Goal: Information Seeking & Learning: Learn about a topic

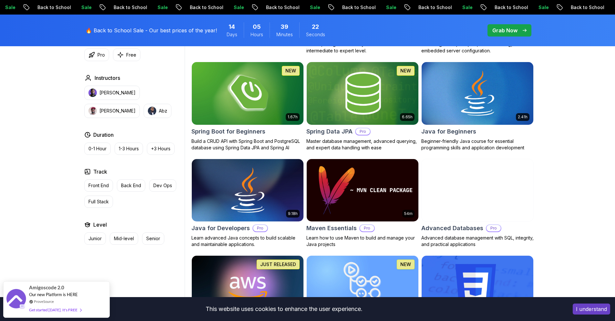
scroll to position [323, 0]
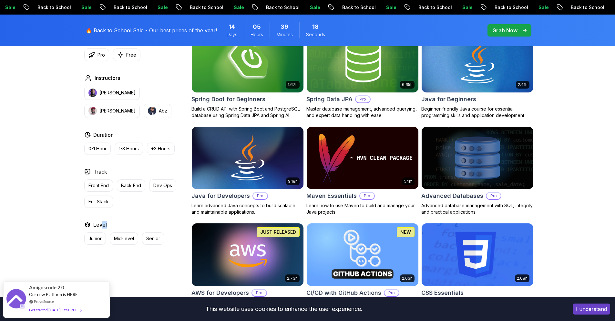
drag, startPoint x: 109, startPoint y: 224, endPoint x: 101, endPoint y: 223, distance: 8.2
click at [101, 223] on div "Level" at bounding box center [133, 224] width 98 height 8
click at [97, 240] on p "Junior" at bounding box center [94, 238] width 13 height 6
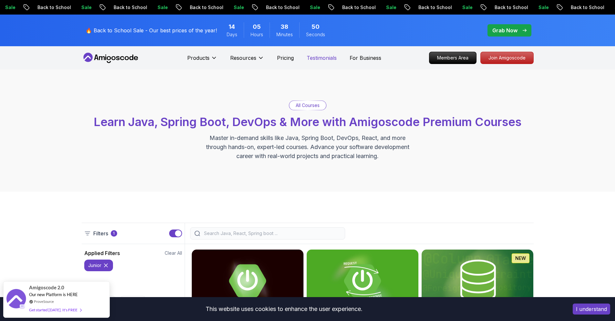
click at [321, 55] on p "Testimonials" at bounding box center [322, 58] width 30 height 8
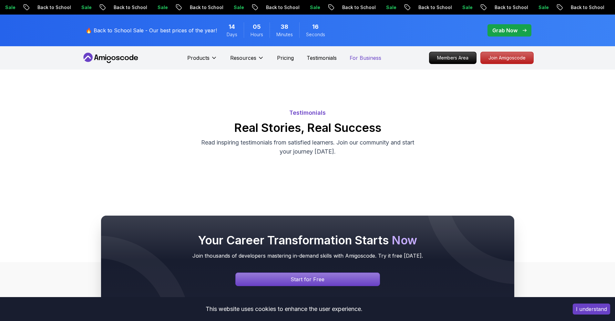
click at [366, 57] on p "For Business" at bounding box center [366, 58] width 32 height 8
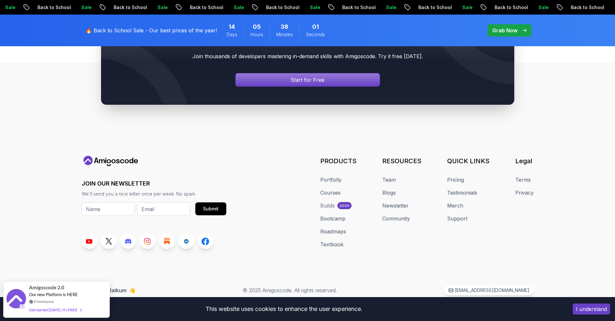
scroll to position [670, 0]
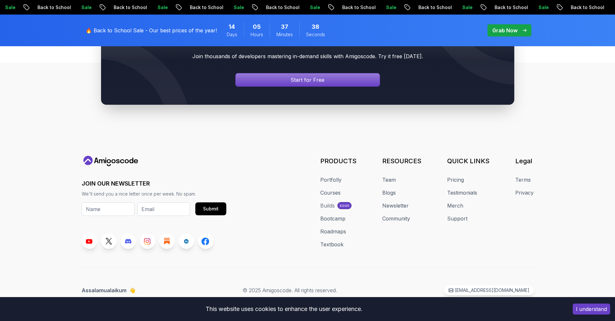
click at [133, 29] on p "🔥 Back to School Sale - Our best prices of the year!" at bounding box center [151, 30] width 131 height 8
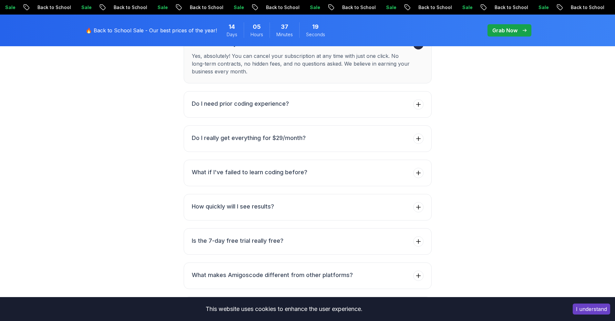
scroll to position [2356, 0]
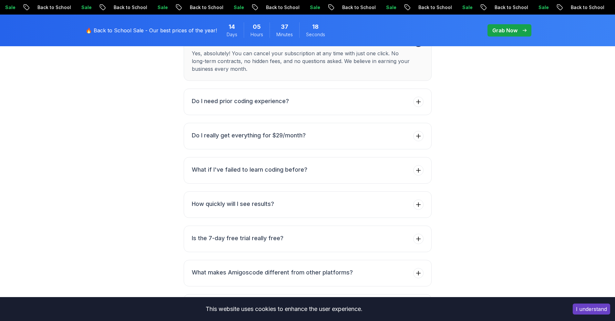
click at [251, 157] on button "What if I've failed to learn coding before?" at bounding box center [308, 170] width 248 height 26
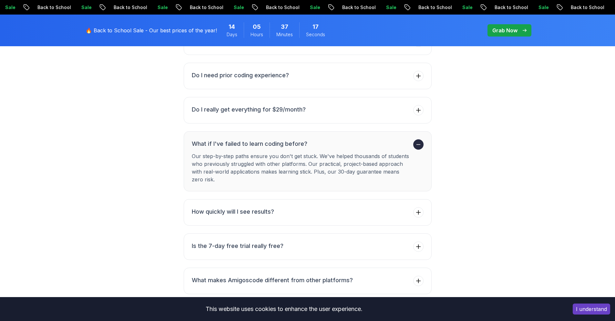
click at [251, 152] on p "Our step-by-step paths ensure you don't get stuck. We've helped thousands of st…" at bounding box center [301, 167] width 219 height 31
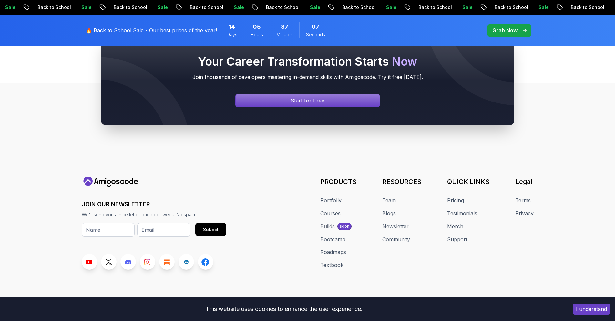
scroll to position [2726, 0]
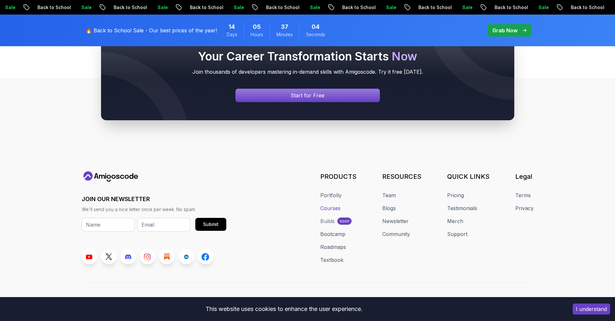
click at [334, 204] on link "Courses" at bounding box center [330, 208] width 20 height 8
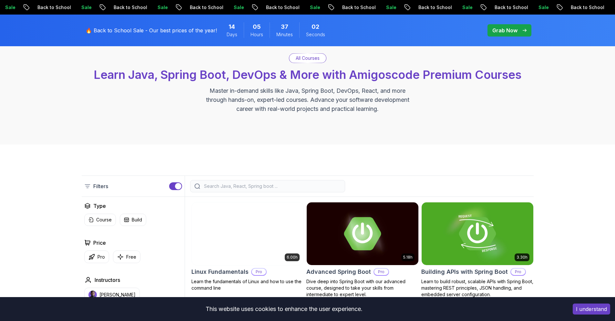
scroll to position [97, 0]
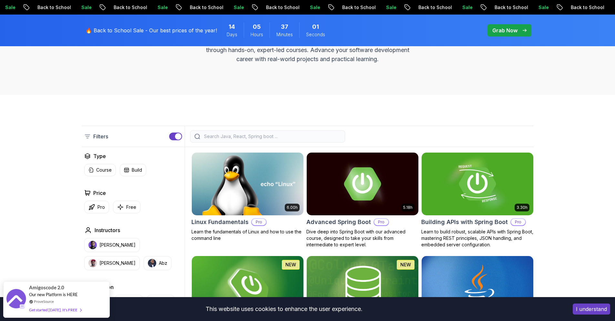
click at [238, 137] on input "search" at bounding box center [272, 136] width 138 height 6
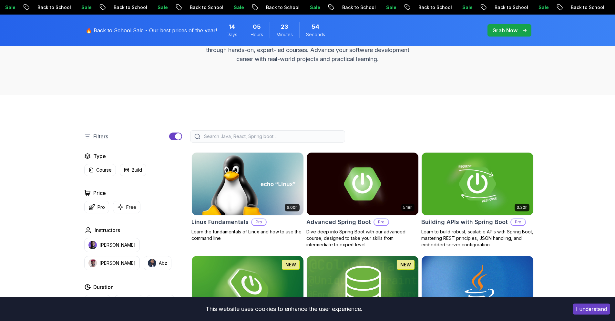
click at [240, 136] on input "search" at bounding box center [272, 136] width 138 height 6
click at [99, 139] on p "Filters" at bounding box center [100, 136] width 15 height 8
click at [97, 137] on p "Filters" at bounding box center [100, 136] width 15 height 8
click at [175, 135] on div "button" at bounding box center [178, 136] width 6 height 6
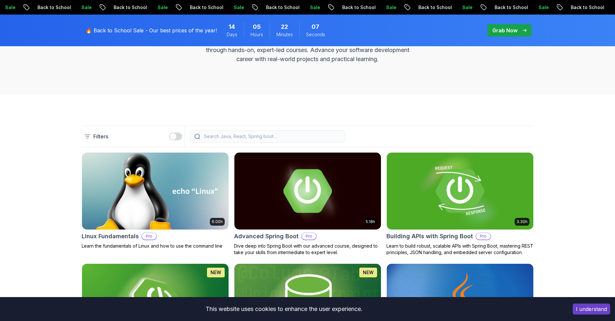
click at [175, 135] on div "button" at bounding box center [173, 136] width 6 height 6
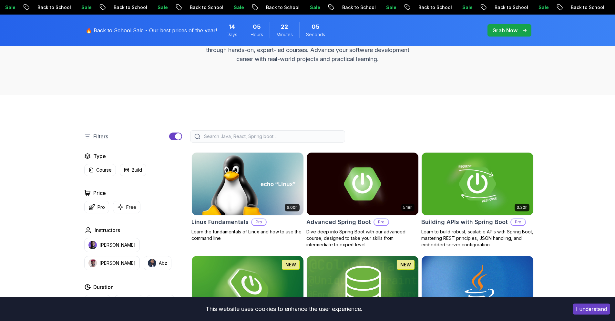
click at [175, 135] on div "button" at bounding box center [178, 136] width 6 height 6
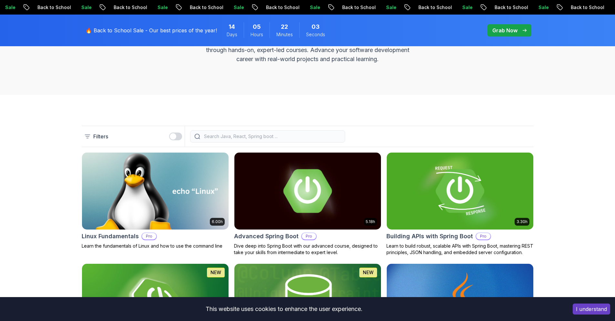
click at [175, 135] on div "button" at bounding box center [173, 136] width 6 height 6
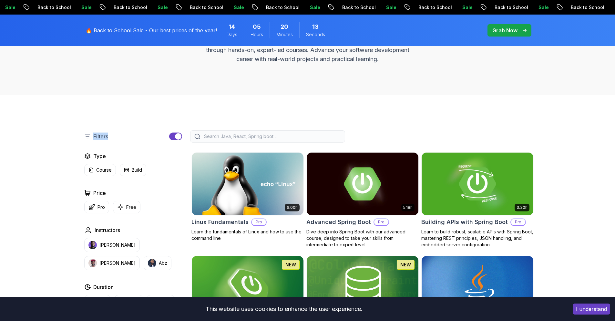
drag, startPoint x: 109, startPoint y: 136, endPoint x: 94, endPoint y: 135, distance: 15.8
click at [94, 135] on div "Filters" at bounding box center [133, 136] width 103 height 21
copy p "Filters"
click at [223, 135] on input "search" at bounding box center [272, 136] width 138 height 6
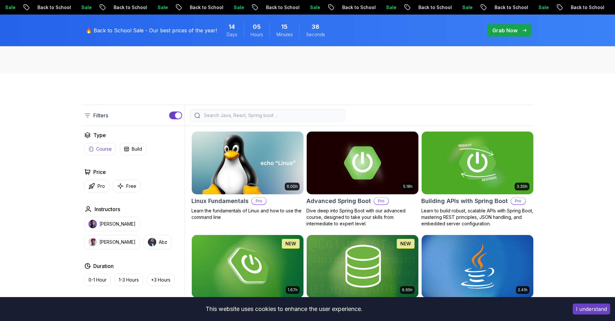
scroll to position [129, 0]
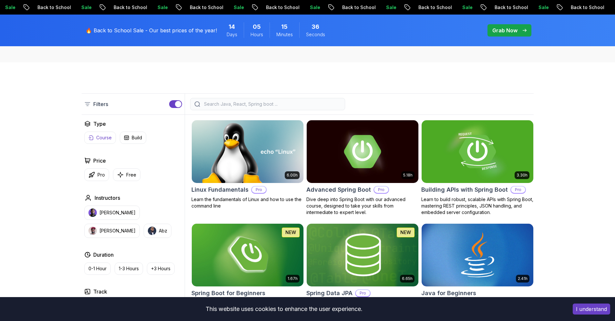
click at [99, 136] on p "Course" at bounding box center [103, 137] width 15 height 6
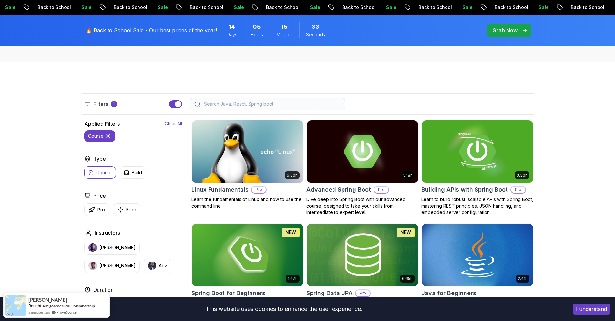
click at [168, 122] on p "Clear All" at bounding box center [173, 123] width 17 height 6
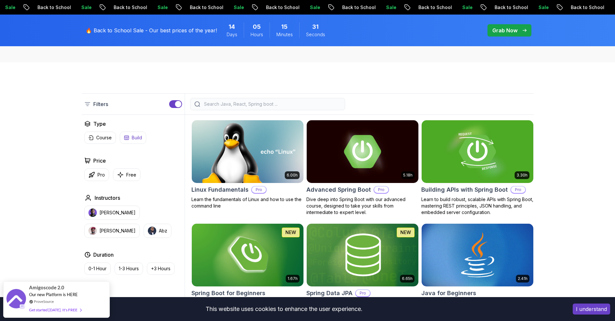
click at [129, 136] on button "Build" at bounding box center [133, 137] width 26 height 12
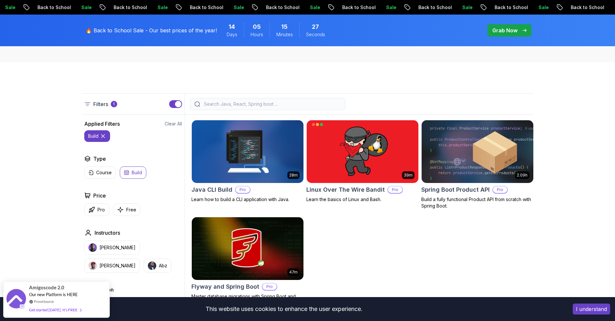
click at [102, 135] on icon at bounding box center [103, 136] width 6 height 6
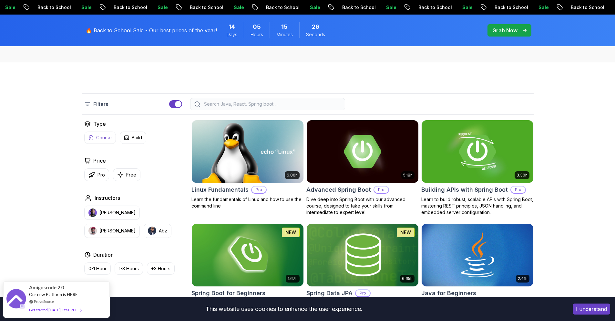
click at [105, 137] on p "Course" at bounding box center [103, 137] width 15 height 6
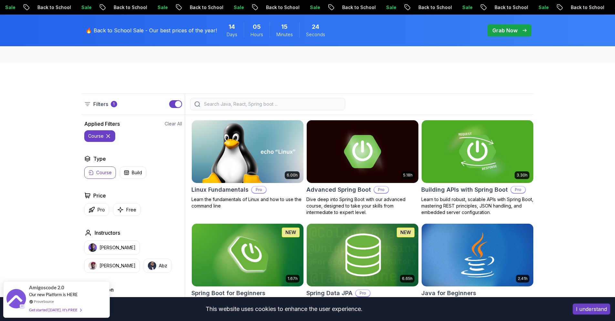
click at [108, 135] on icon at bounding box center [108, 136] width 6 height 6
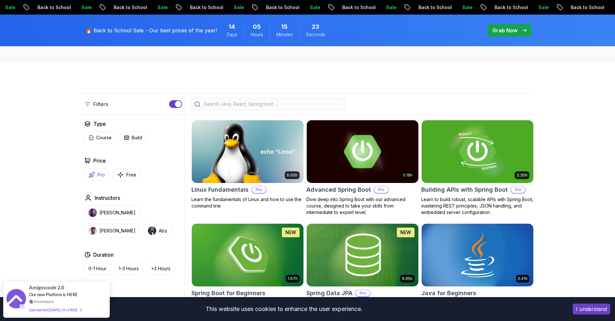
click at [98, 175] on p "Pro" at bounding box center [100, 174] width 7 height 6
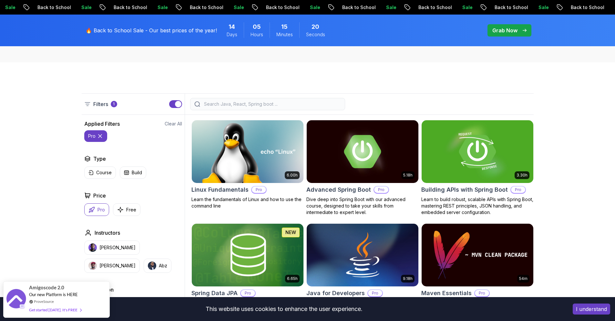
click at [102, 136] on icon at bounding box center [100, 136] width 6 height 6
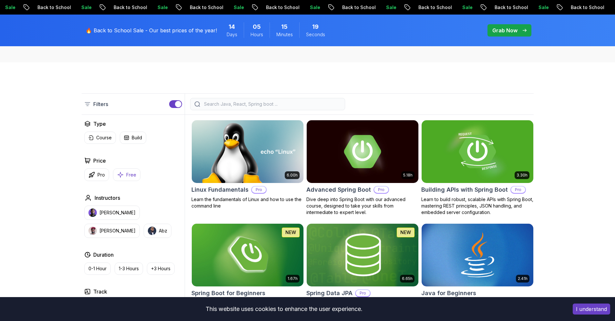
click at [128, 175] on p "Free" at bounding box center [131, 174] width 10 height 6
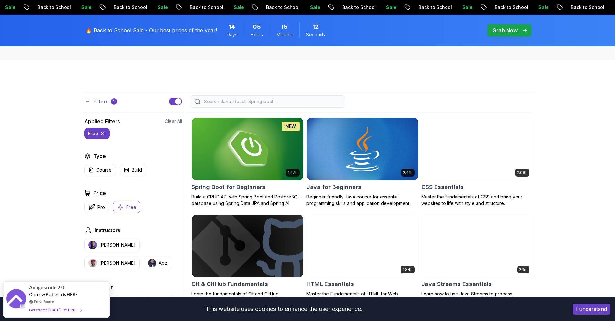
scroll to position [129, 0]
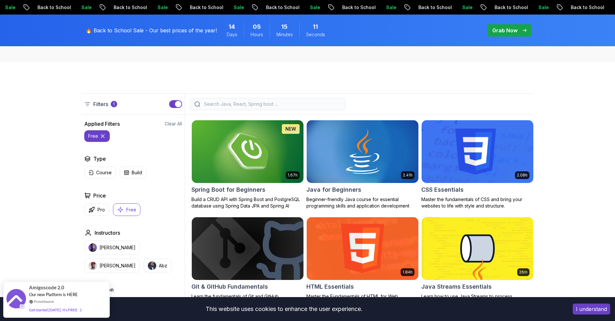
click at [92, 136] on p "free" at bounding box center [93, 136] width 10 height 6
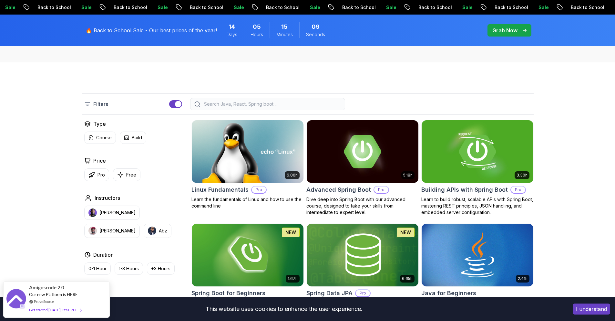
scroll to position [194, 0]
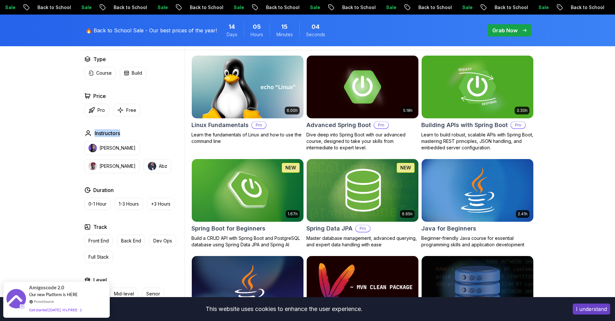
drag, startPoint x: 85, startPoint y: 132, endPoint x: 124, endPoint y: 132, distance: 39.7
click at [124, 132] on div "Instructors" at bounding box center [133, 133] width 98 height 8
click at [130, 132] on div "Instructors" at bounding box center [133, 133] width 98 height 8
drag, startPoint x: 133, startPoint y: 132, endPoint x: 80, endPoint y: 131, distance: 53.3
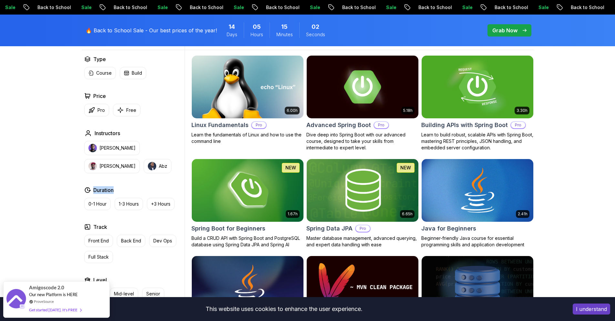
drag, startPoint x: 119, startPoint y: 187, endPoint x: 77, endPoint y: 189, distance: 42.3
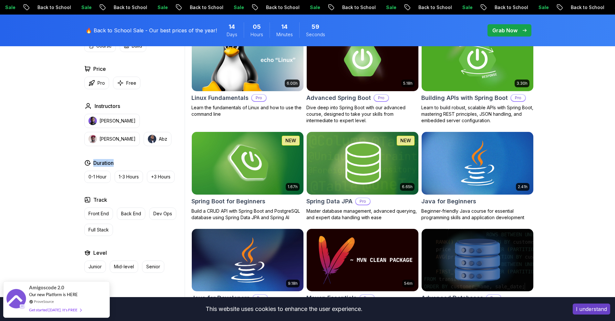
scroll to position [258, 0]
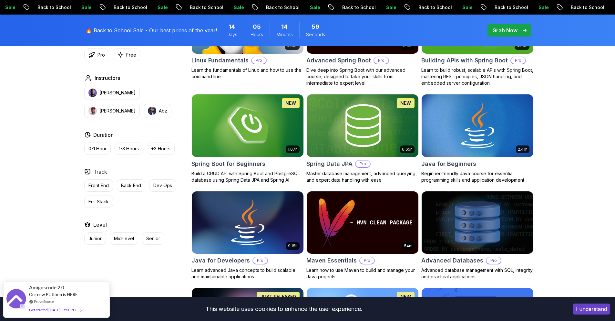
drag, startPoint x: 117, startPoint y: 168, endPoint x: 72, endPoint y: 175, distance: 45.7
drag, startPoint x: 111, startPoint y: 225, endPoint x: 55, endPoint y: 227, distance: 56.2
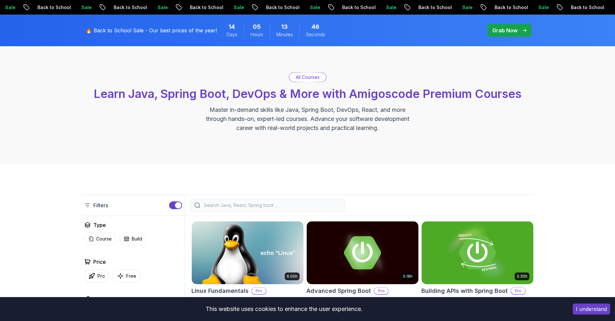
scroll to position [65, 0]
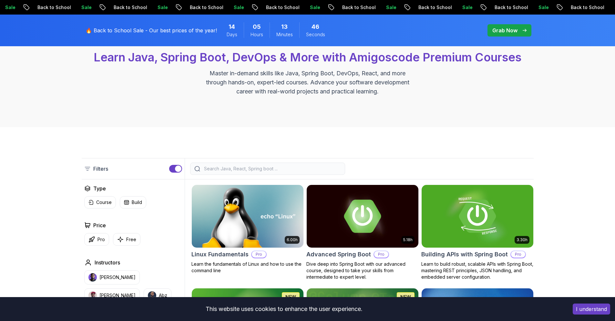
click at [175, 170] on button "button" at bounding box center [175, 169] width 13 height 8
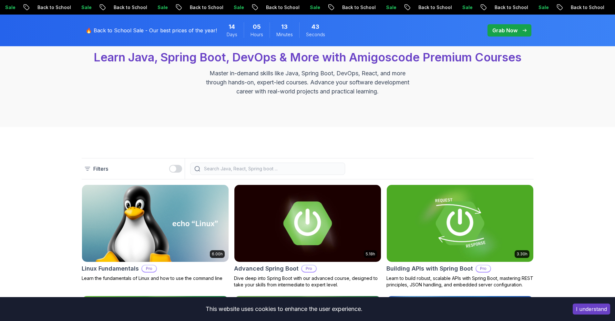
click at [175, 170] on div "button" at bounding box center [173, 168] width 6 height 6
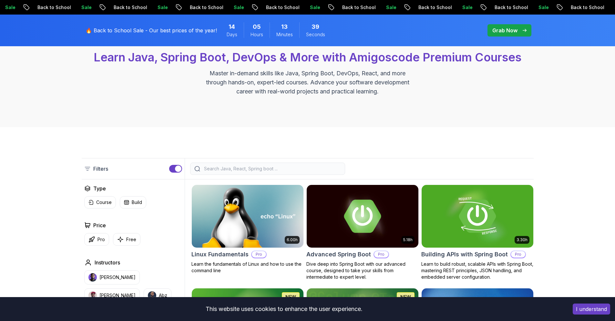
click at [175, 170] on button "button" at bounding box center [175, 169] width 13 height 8
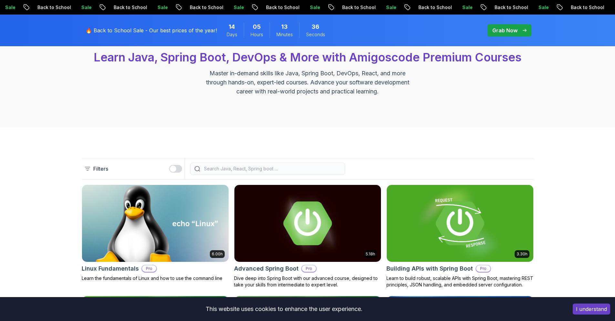
click at [175, 170] on div "button" at bounding box center [173, 168] width 6 height 6
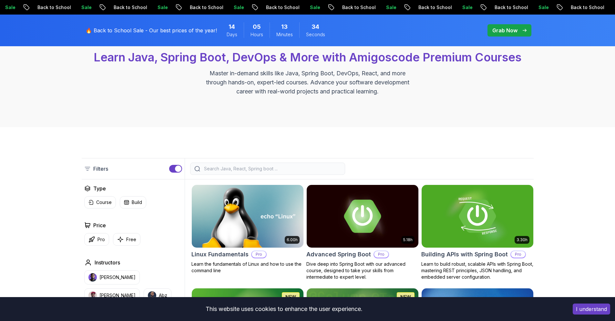
click at [175, 170] on button "button" at bounding box center [175, 169] width 13 height 8
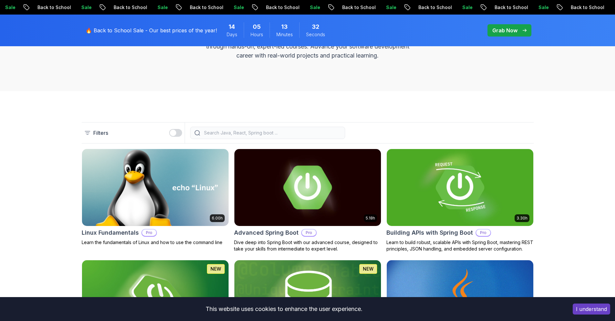
scroll to position [97, 0]
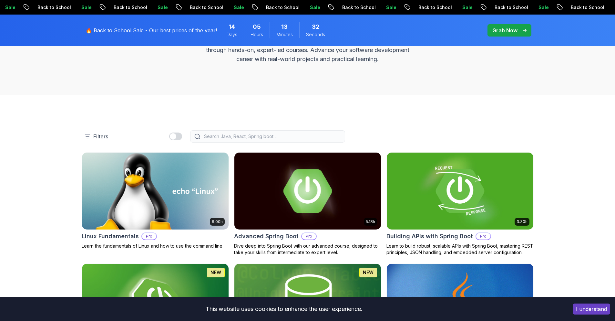
click at [208, 132] on div at bounding box center [267, 136] width 155 height 12
click at [209, 137] on input "search" at bounding box center [272, 136] width 138 height 6
click at [177, 139] on button "button" at bounding box center [175, 136] width 13 height 8
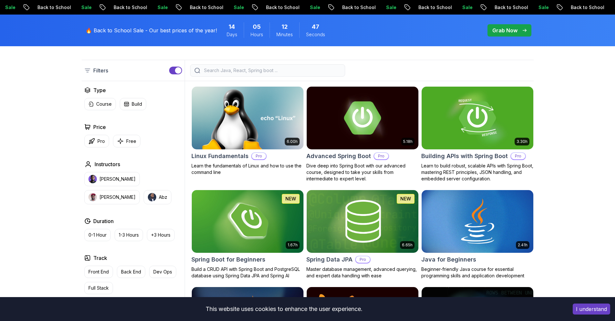
scroll to position [129, 0]
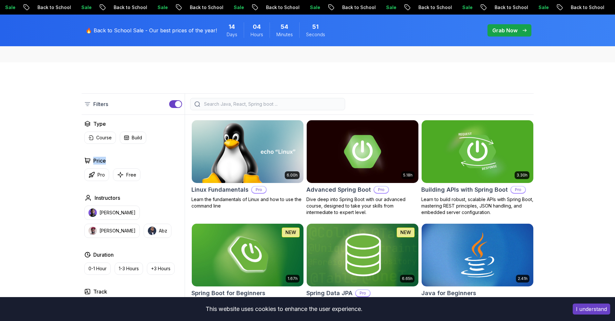
drag, startPoint x: 107, startPoint y: 159, endPoint x: 87, endPoint y: 160, distance: 20.0
click at [87, 160] on div "Price" at bounding box center [133, 161] width 98 height 8
click at [171, 156] on div "Type Course Build Price Pro Free Instructors [PERSON_NAME] [PERSON_NAME] Durati…" at bounding box center [133, 242] width 103 height 244
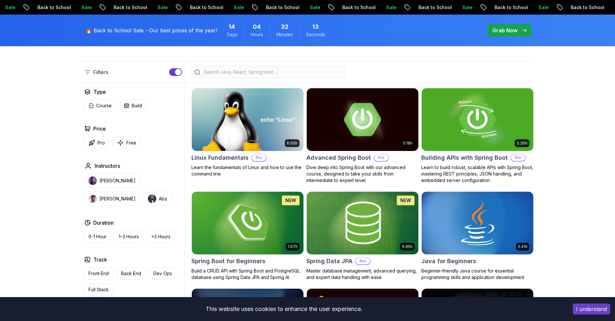
scroll to position [161, 0]
